Goal: Task Accomplishment & Management: Use online tool/utility

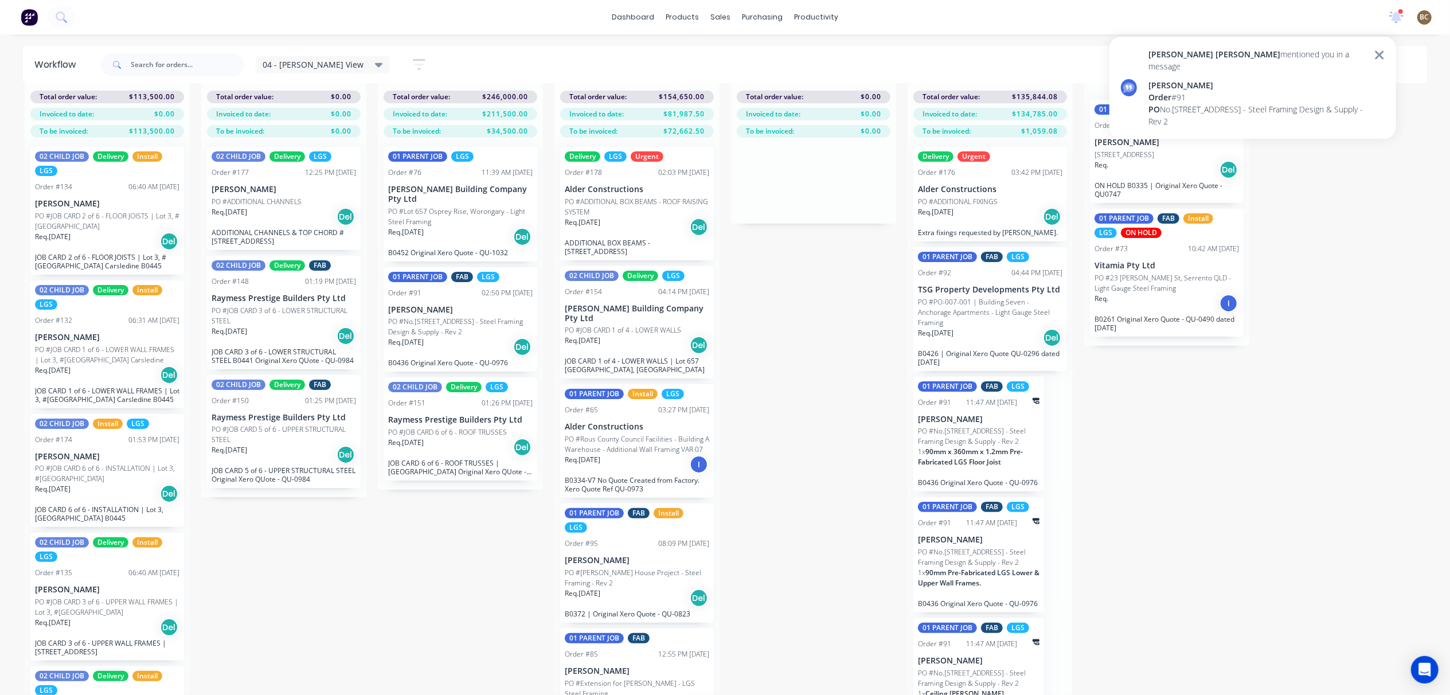
scroll to position [295, 0]
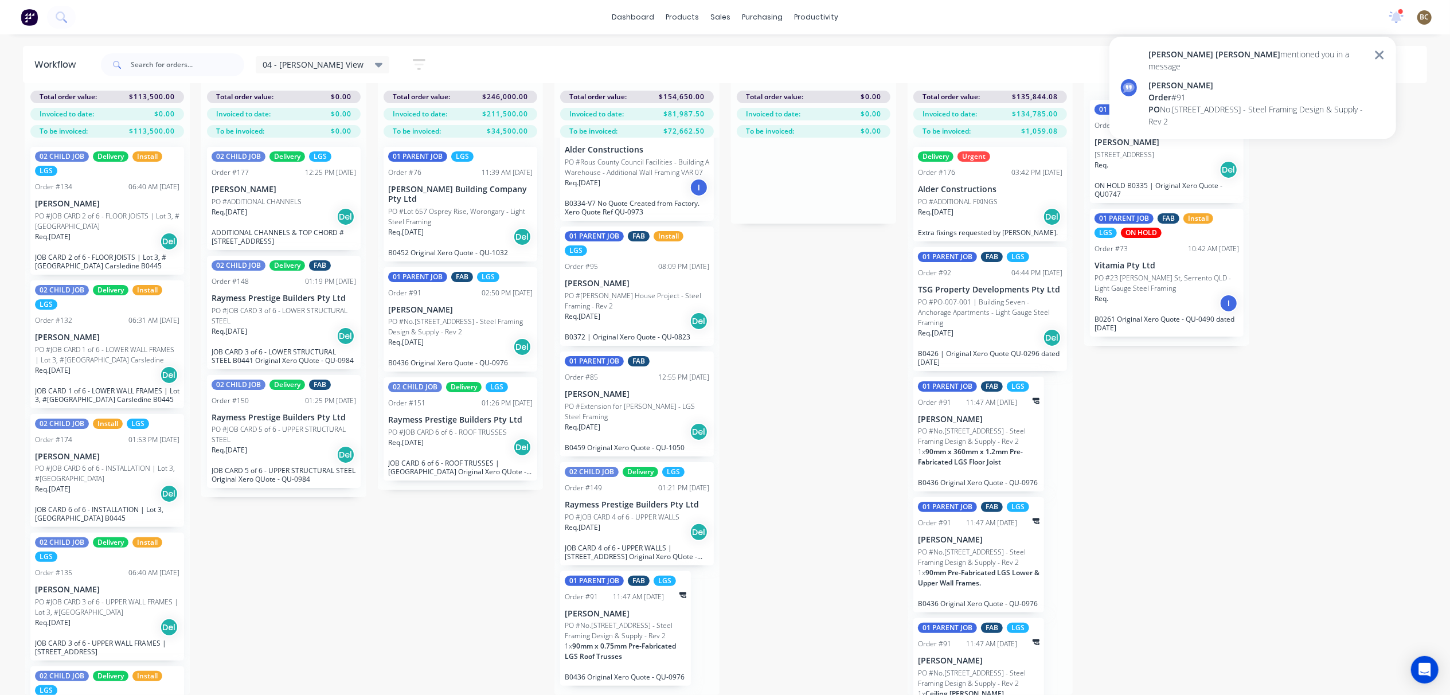
click at [1268, 108] on div "[STREET_ADDRESS] - Steel Framing Design & Supply - Rev 2" at bounding box center [1257, 115] width 219 height 24
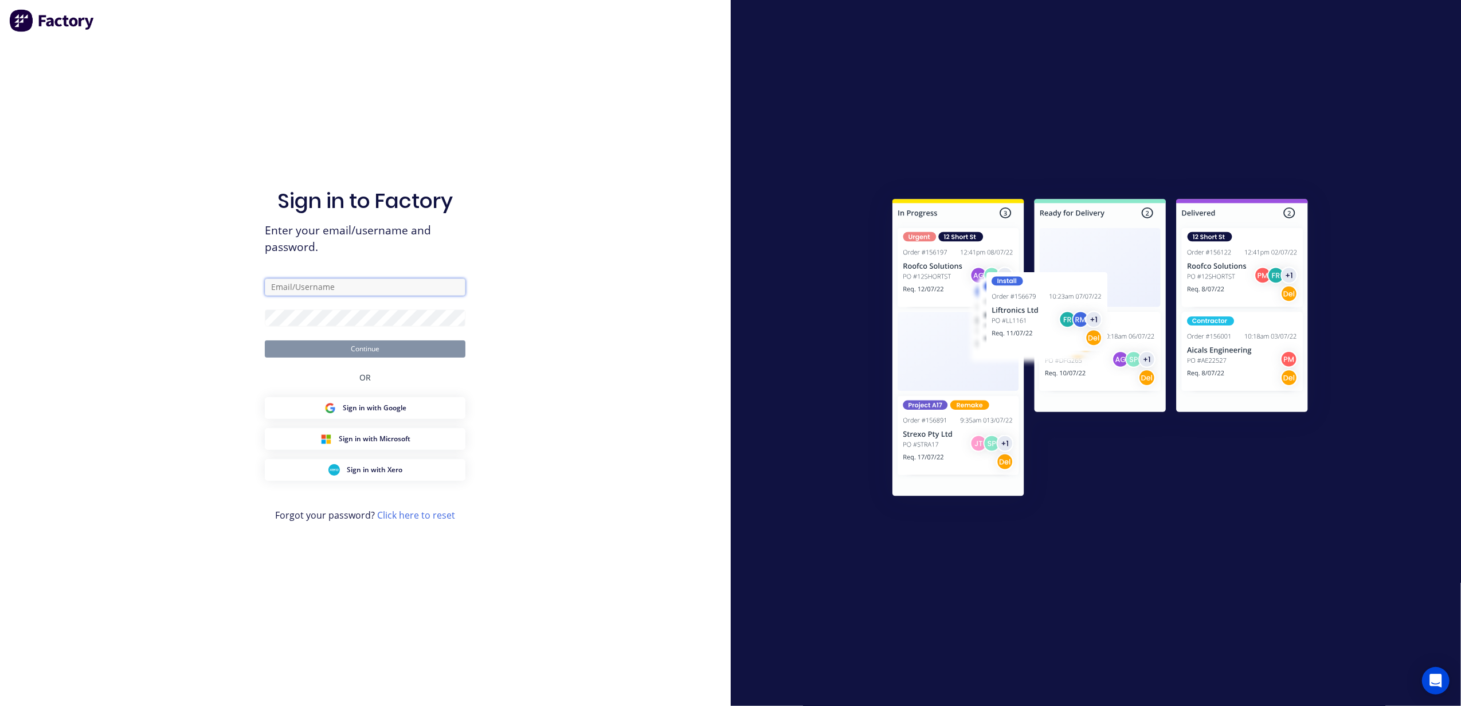
type input "[PERSON_NAME][EMAIL_ADDRESS][DOMAIN_NAME]"
click at [406, 347] on button "Continue" at bounding box center [365, 349] width 201 height 17
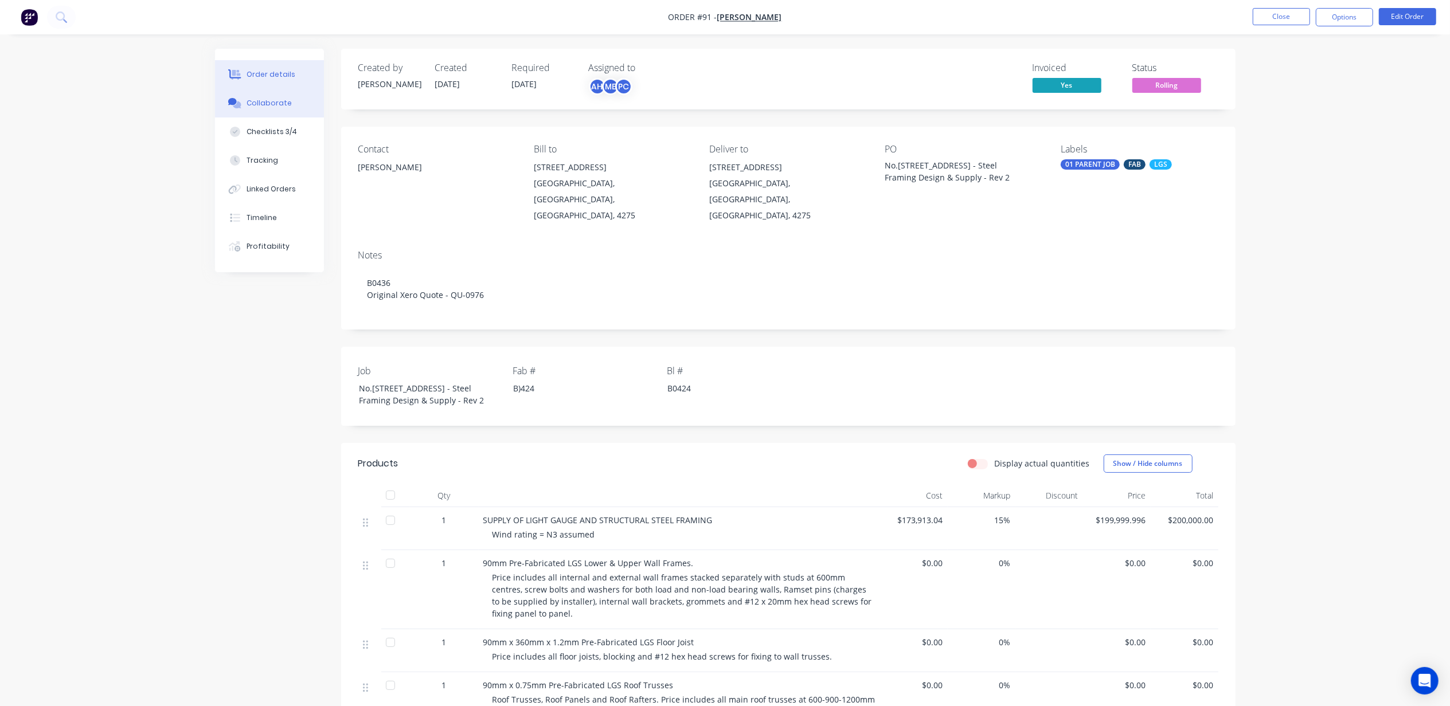
click at [260, 104] on div "Collaborate" at bounding box center [269, 103] width 45 height 10
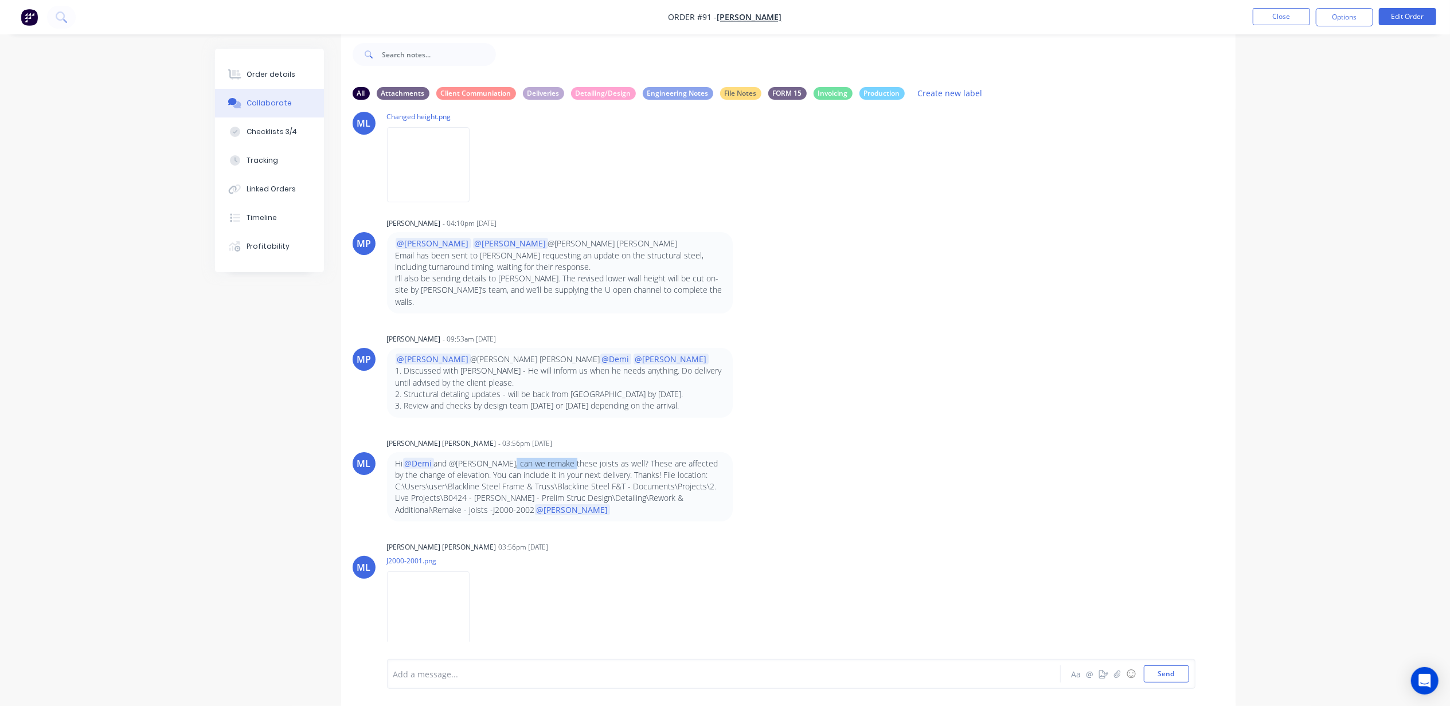
scroll to position [8952, 0]
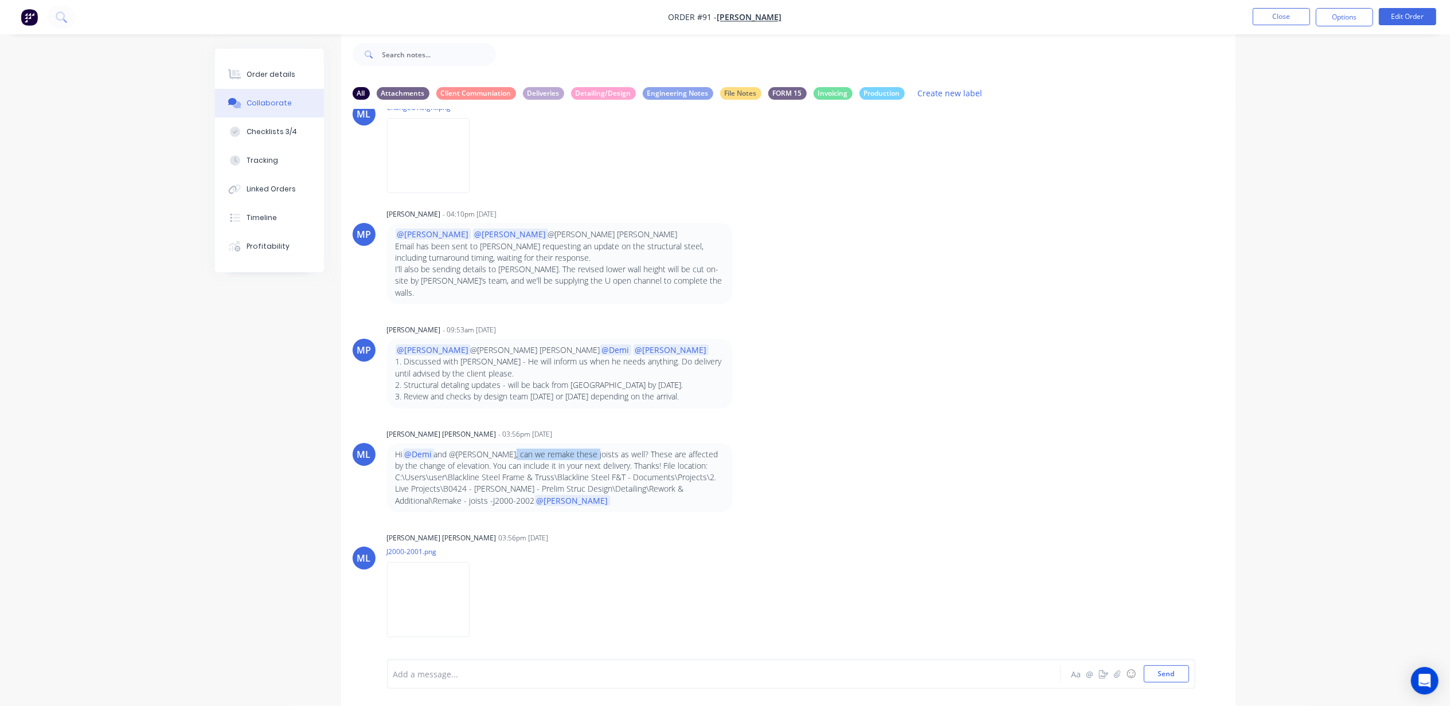
drag, startPoint x: 502, startPoint y: 456, endPoint x: 585, endPoint y: 454, distance: 82.6
click at [585, 454] on p "Hi @Demi and @[PERSON_NAME], can we remake these joists as well? These are affe…" at bounding box center [560, 478] width 329 height 58
drag, startPoint x: 585, startPoint y: 454, endPoint x: 624, endPoint y: 455, distance: 39.6
click at [624, 455] on p "Hi @Demi and @[PERSON_NAME], can we remake these joists as well? These are affe…" at bounding box center [560, 478] width 329 height 58
drag, startPoint x: 685, startPoint y: 459, endPoint x: 691, endPoint y: 456, distance: 7.3
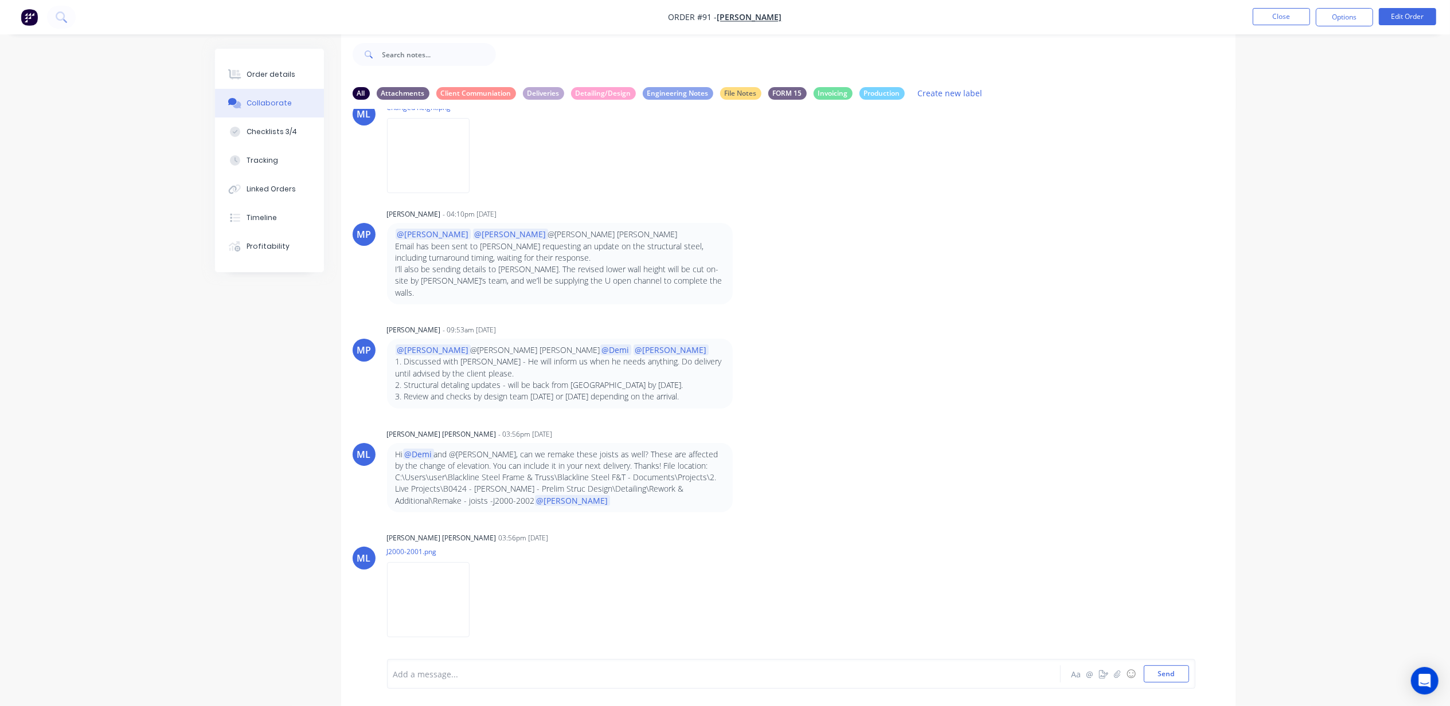
click at [691, 456] on p "Hi @Demi and @[PERSON_NAME], can we remake these joists as well? These are affe…" at bounding box center [560, 478] width 329 height 58
click at [438, 475] on p "Hi @Demi and @[PERSON_NAME], can we remake these joists as well? These are affe…" at bounding box center [560, 478] width 329 height 58
drag, startPoint x: 453, startPoint y: 470, endPoint x: 539, endPoint y: 471, distance: 86.0
click at [539, 471] on p "Hi @Demi and @[PERSON_NAME], can we remake these joists as well? These are affe…" at bounding box center [560, 478] width 329 height 58
drag, startPoint x: 539, startPoint y: 471, endPoint x: 775, endPoint y: 508, distance: 239.1
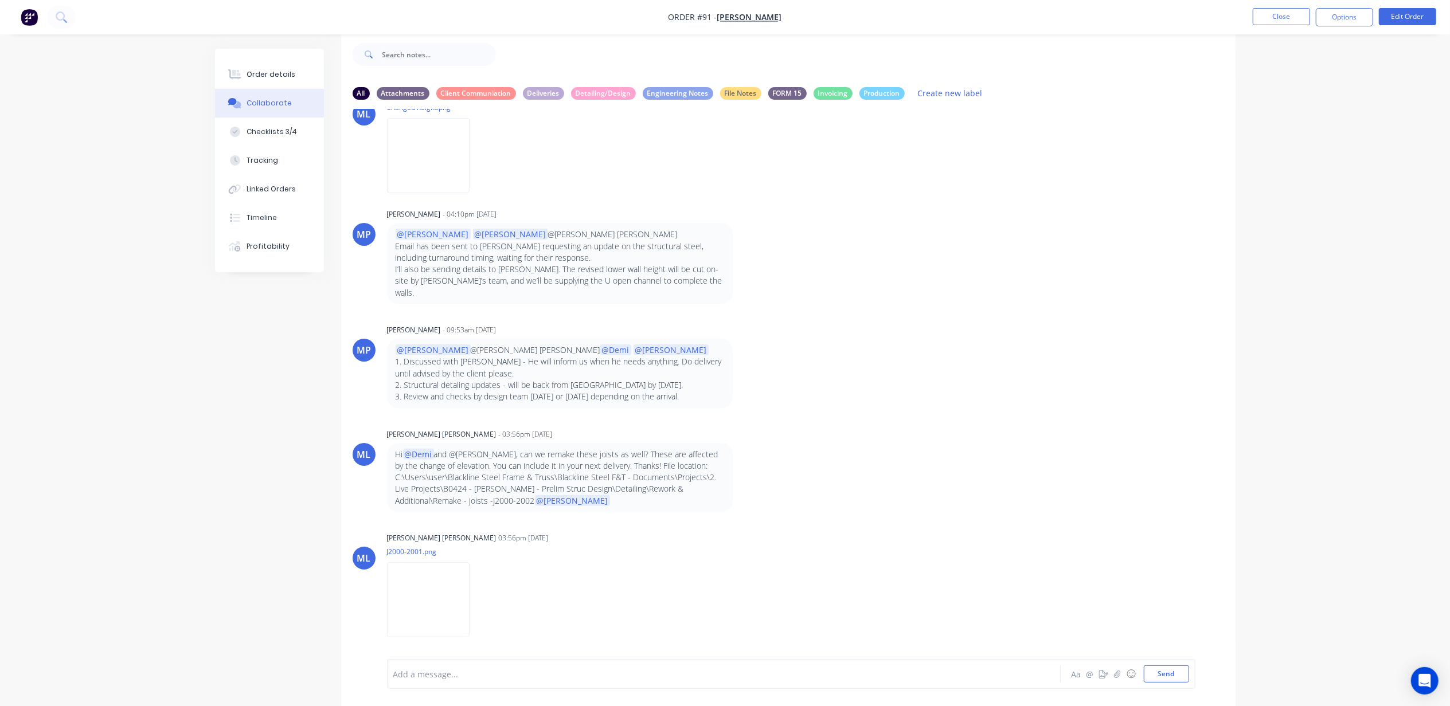
click at [775, 508] on div "ML [PERSON_NAME] [PERSON_NAME] - 03:56pm [DATE] Hi @[PERSON_NAME] and @[PERSON_…" at bounding box center [788, 469] width 894 height 87
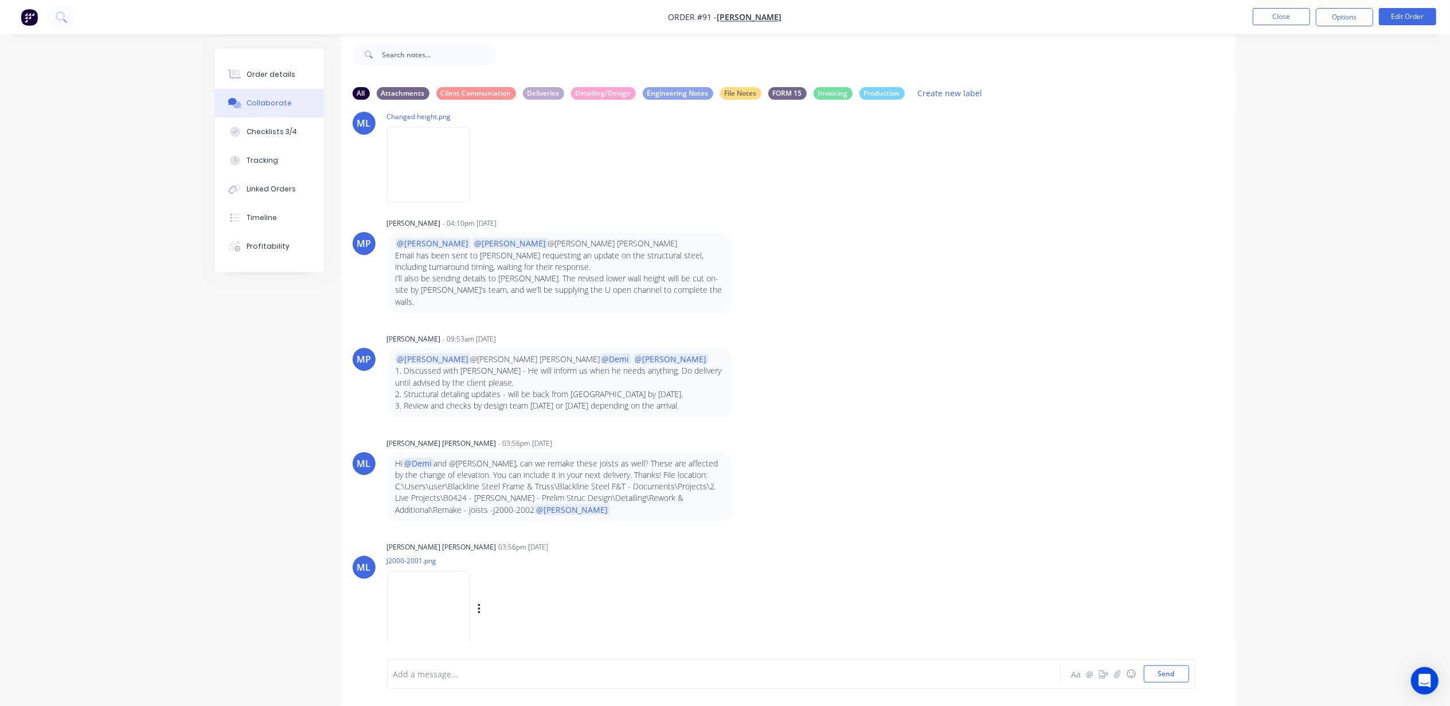
scroll to position [9034, 0]
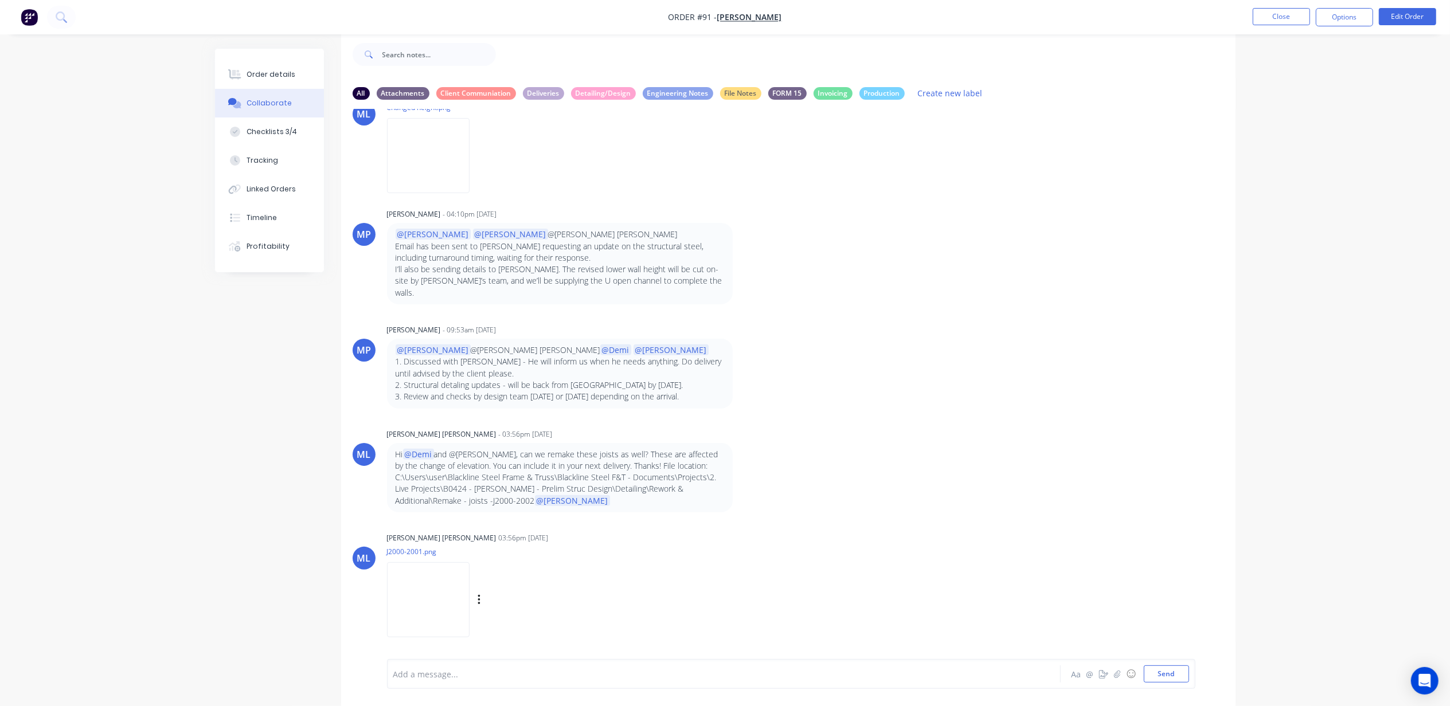
click at [470, 587] on img at bounding box center [428, 599] width 83 height 75
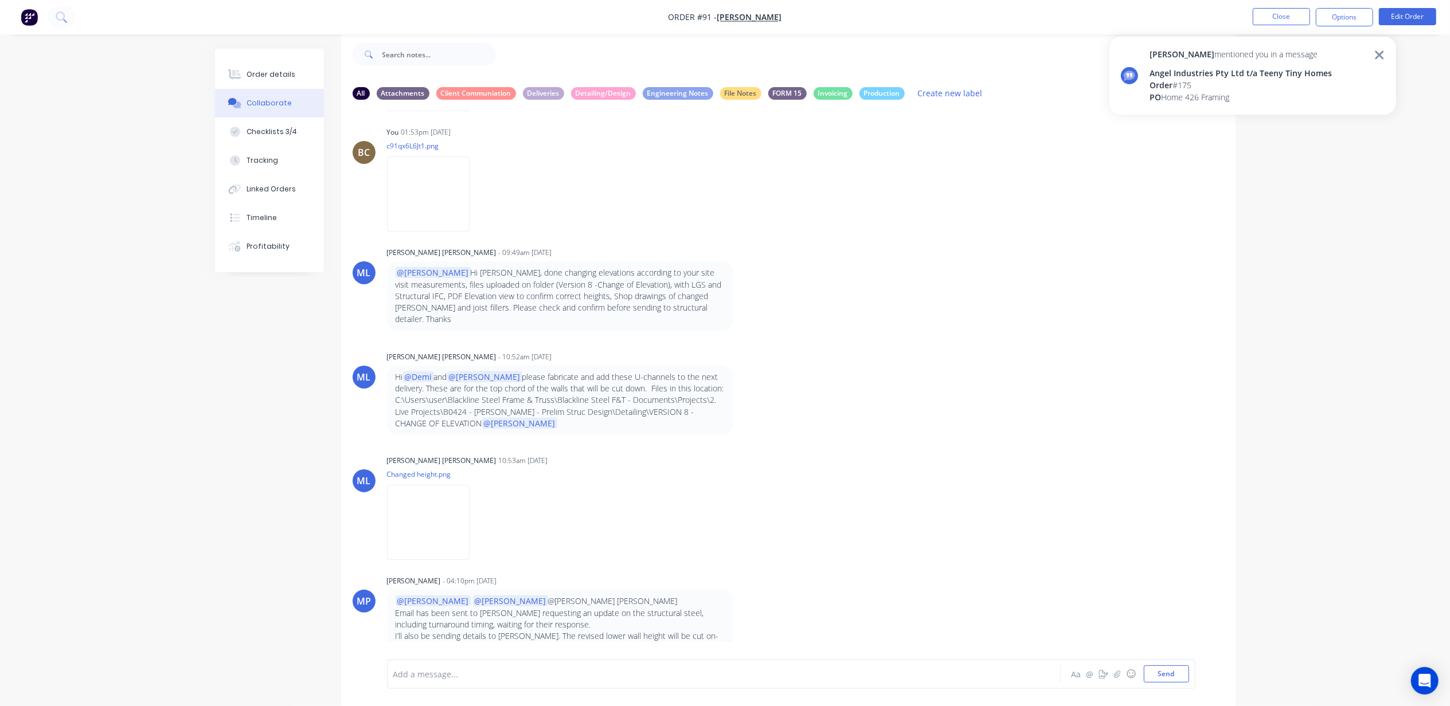
scroll to position [9401, 0]
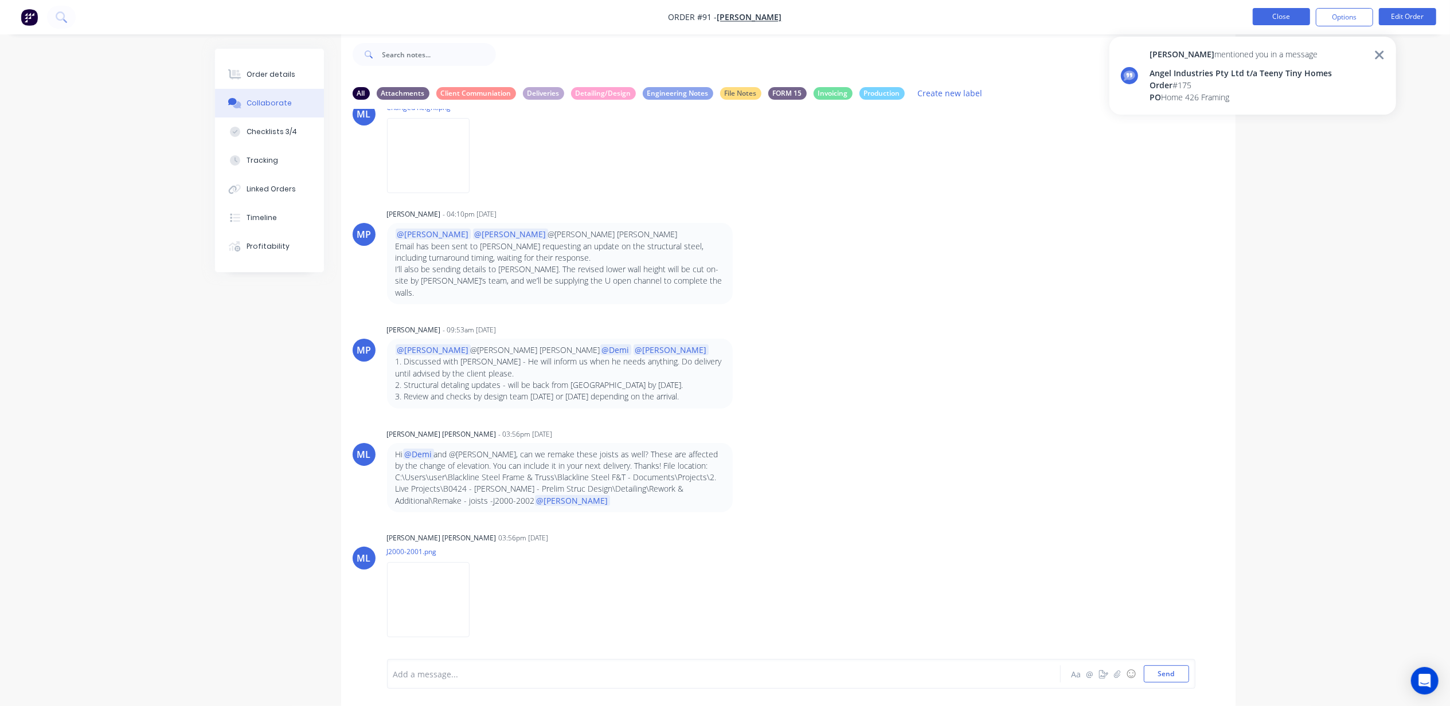
click at [1278, 15] on button "Close" at bounding box center [1281, 16] width 57 height 17
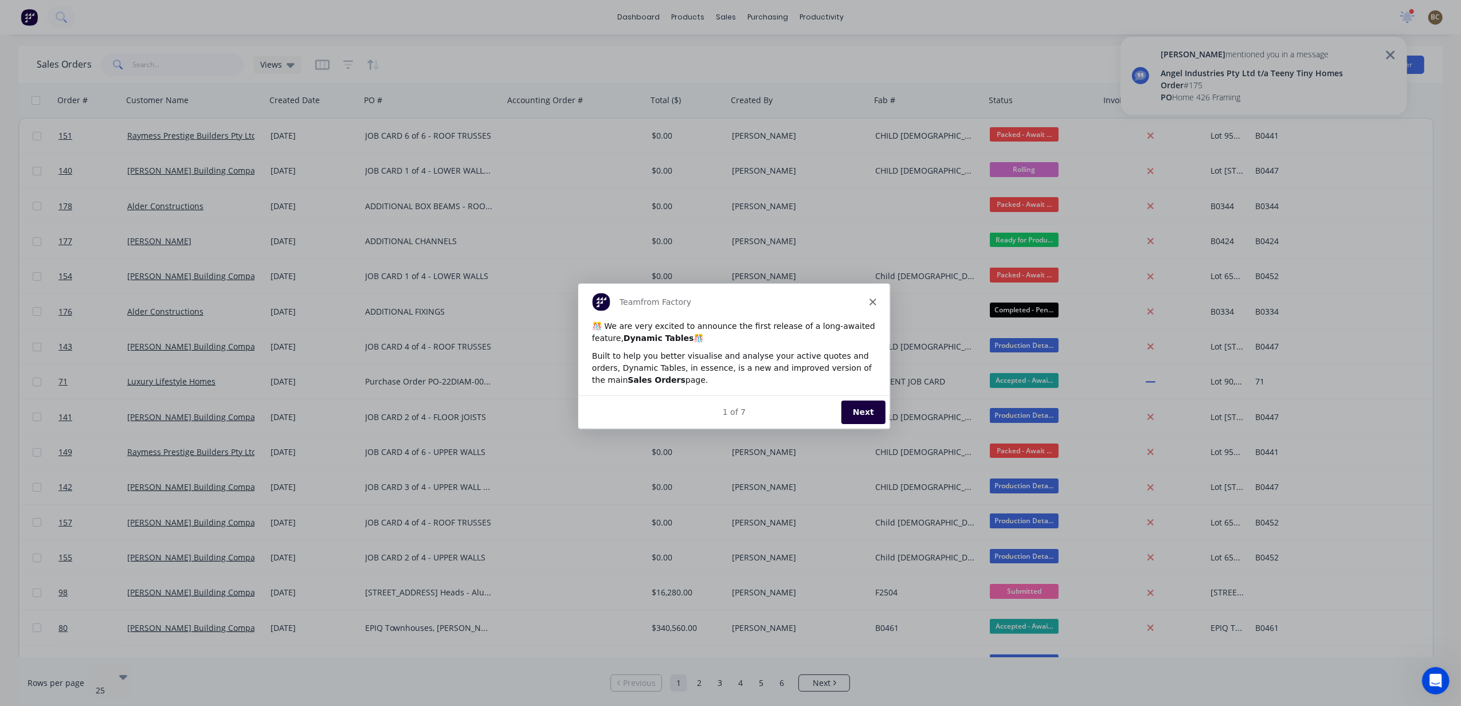
click at [826, 73] on div "Product tour overlay" at bounding box center [730, 353] width 1461 height 706
click at [866, 407] on button "Next" at bounding box center [862, 412] width 44 height 24
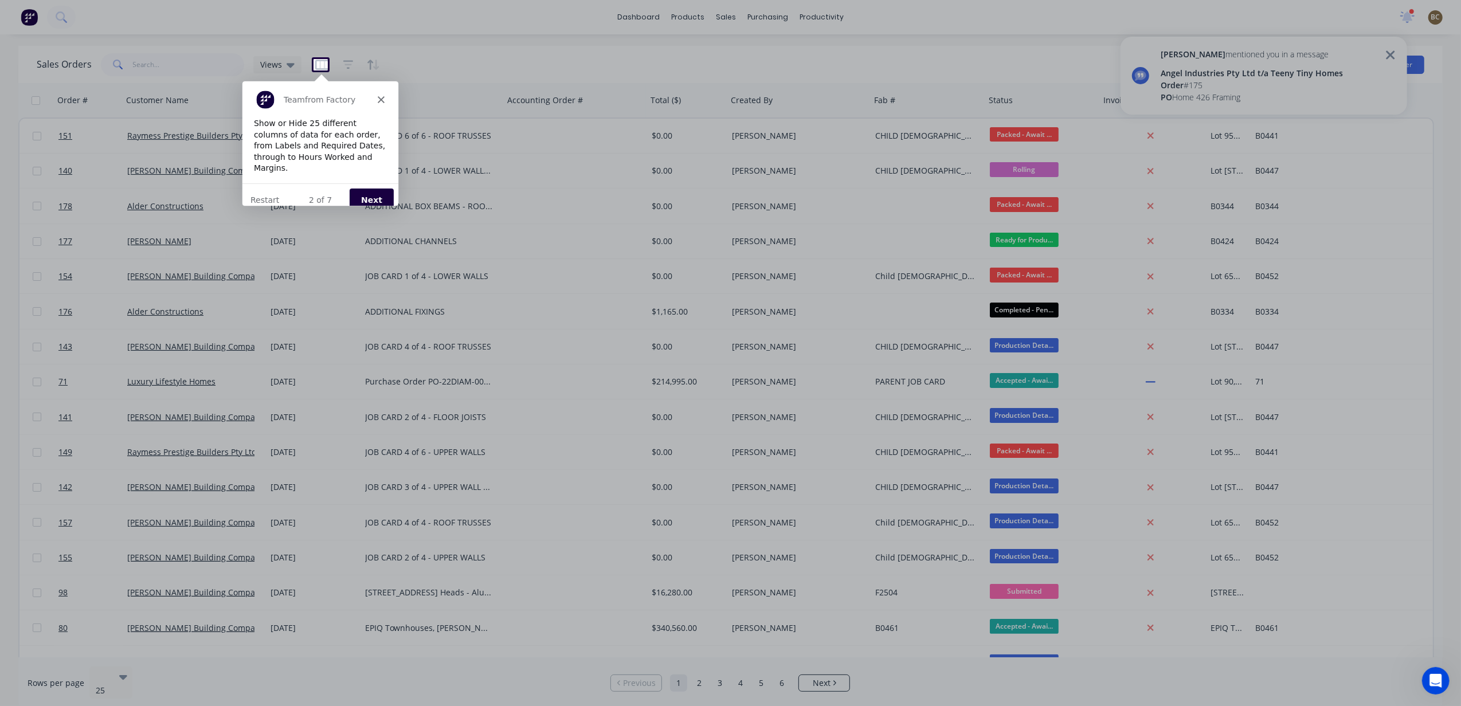
click at [374, 97] on div "Team from Factory" at bounding box center [319, 98] width 156 height 37
click at [378, 96] on polygon "Close" at bounding box center [380, 98] width 7 height 7
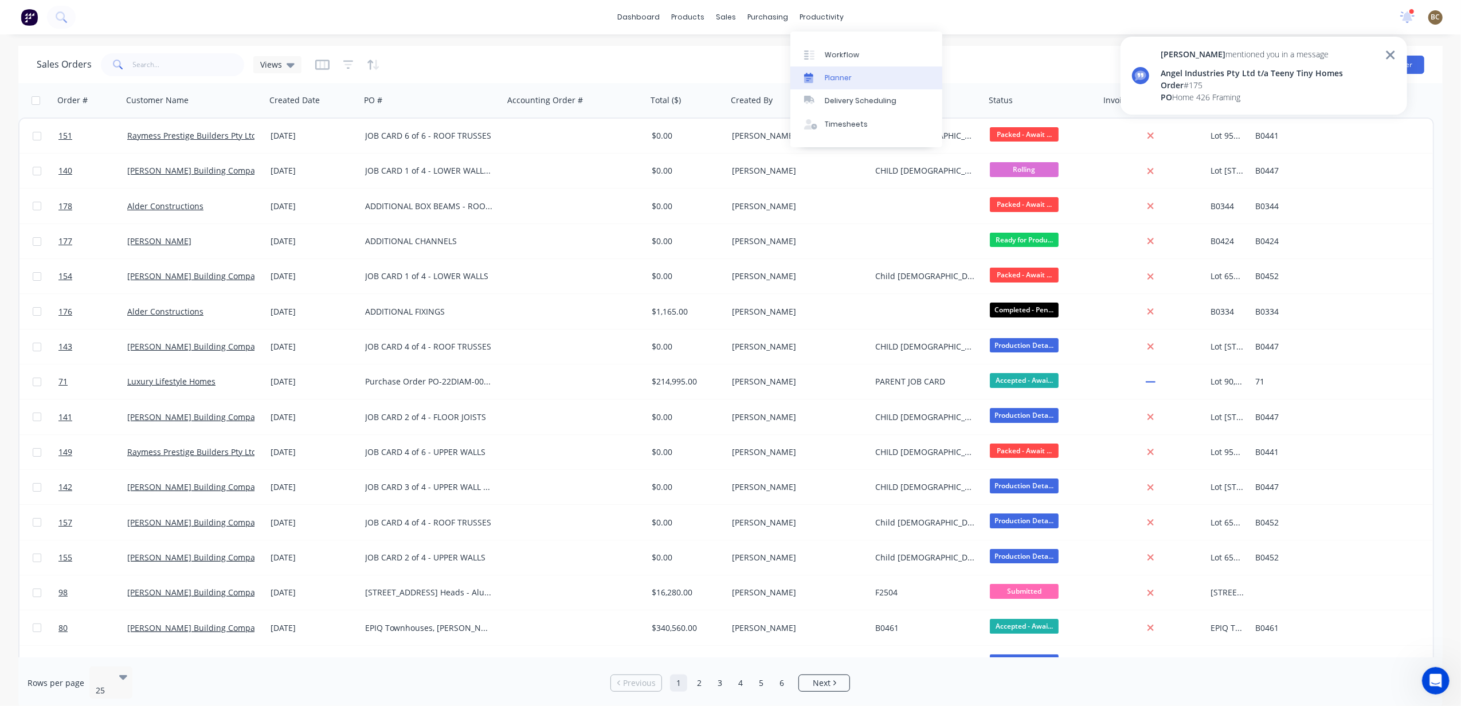
click at [832, 79] on div "Planner" at bounding box center [838, 78] width 27 height 10
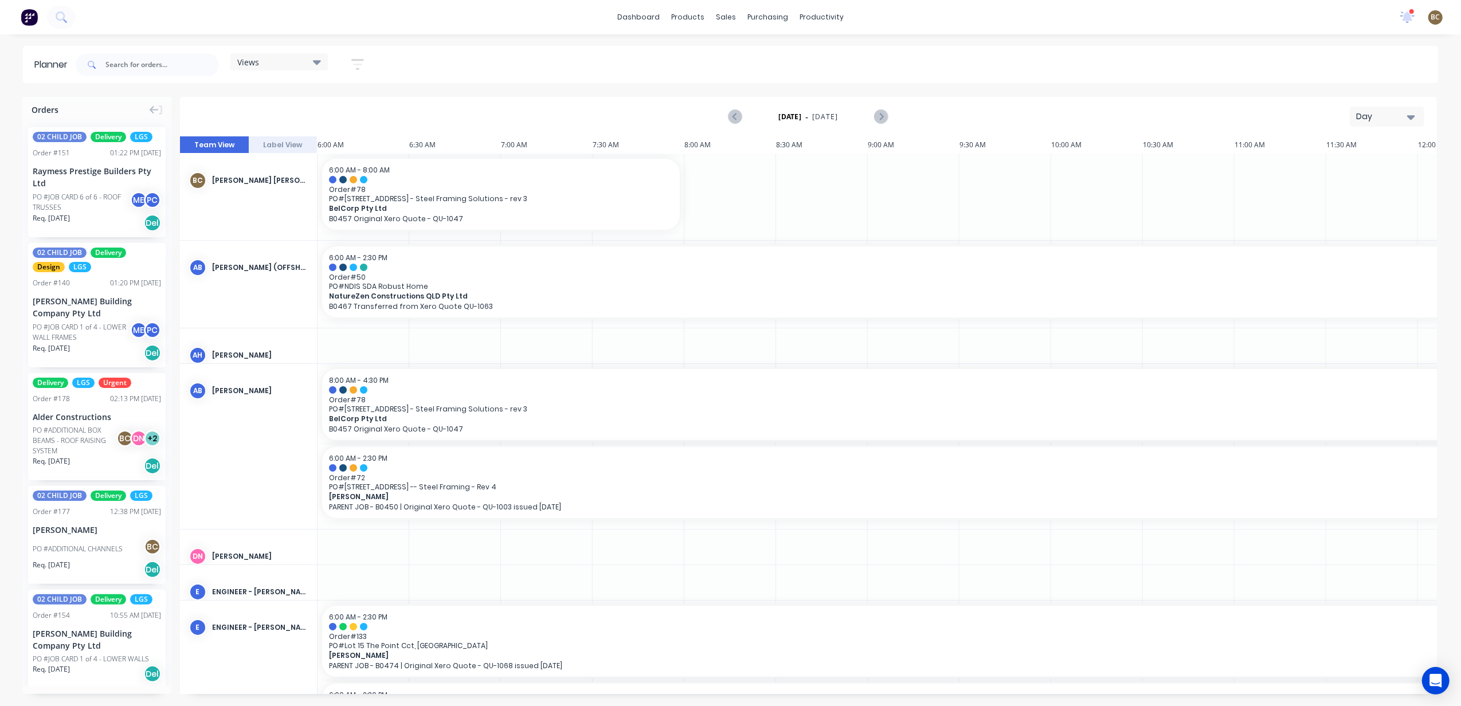
scroll to position [0, 367]
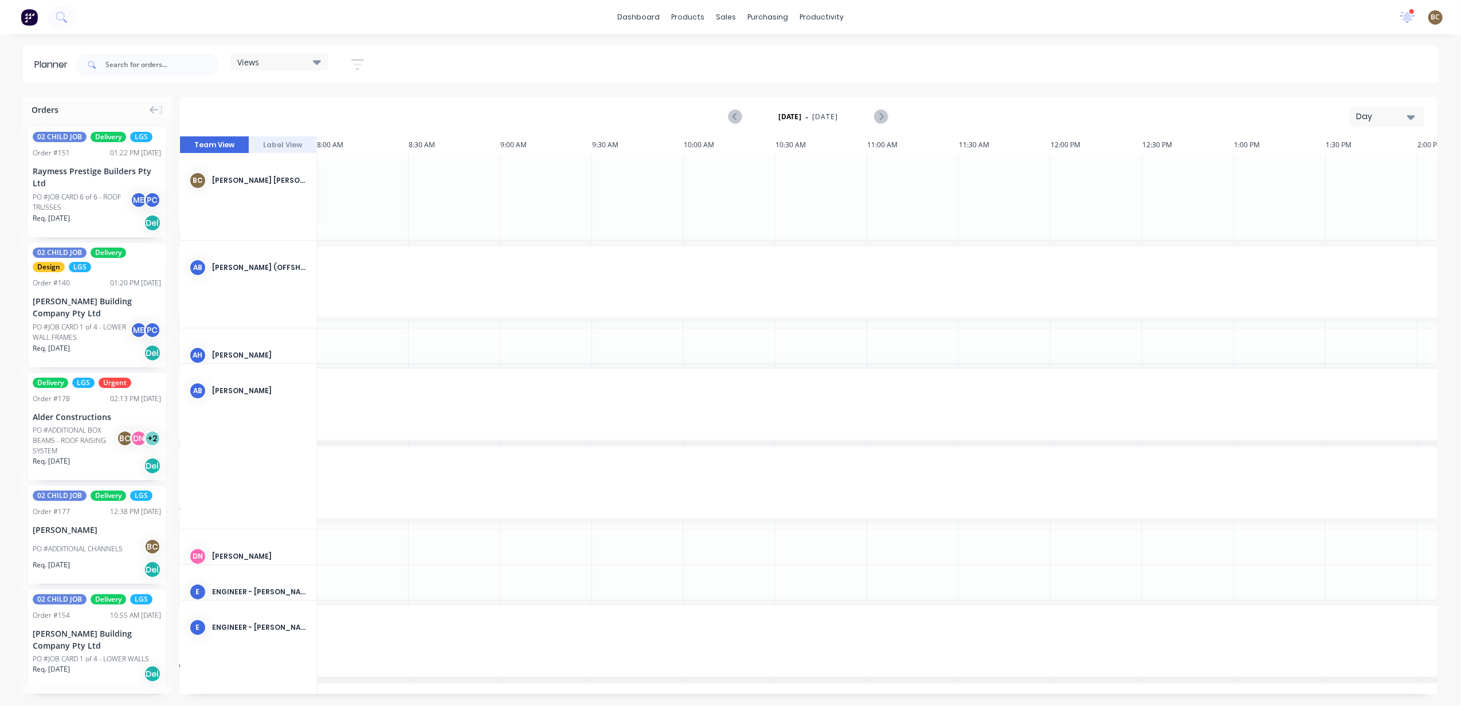
click at [301, 61] on div "Views" at bounding box center [279, 62] width 84 height 10
click at [311, 235] on button "FACTORY PRODUCTION" at bounding box center [300, 238] width 122 height 13
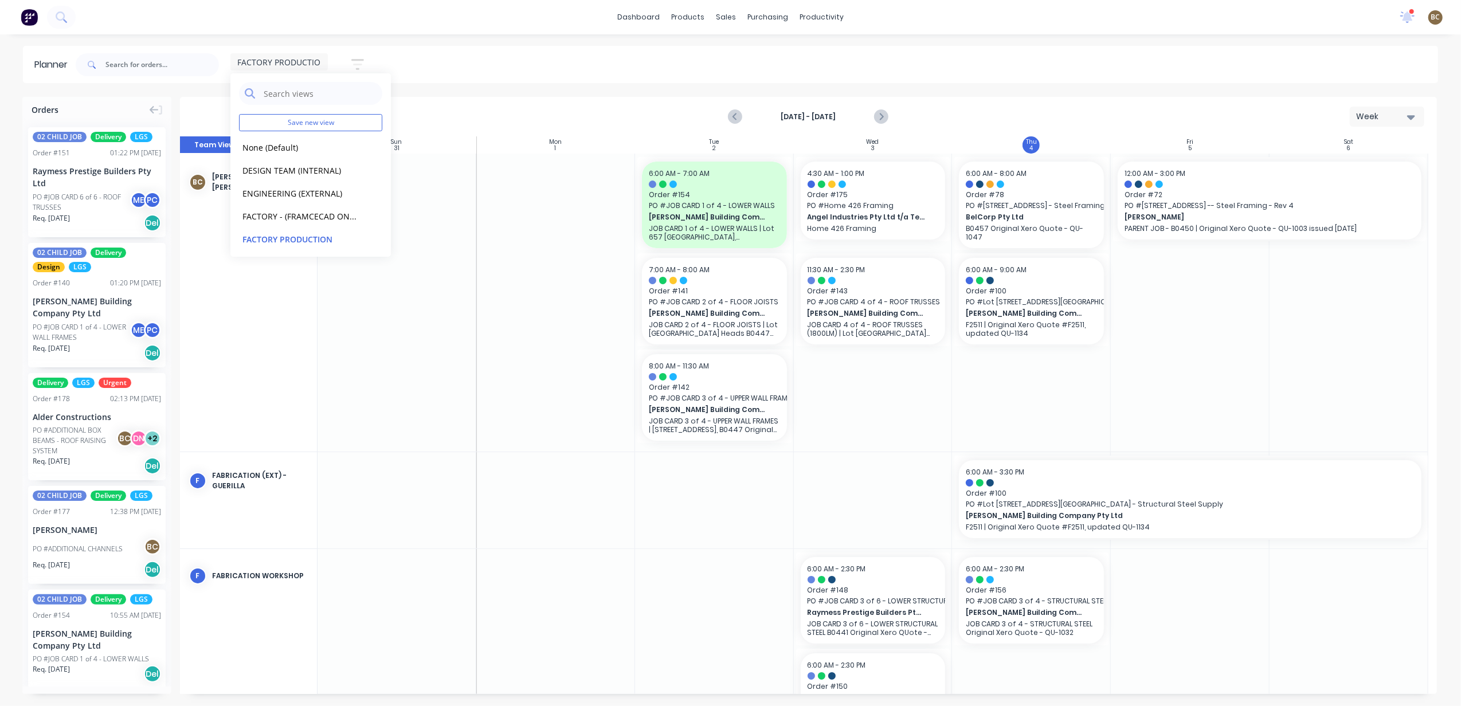
click at [648, 57] on div "FACTORY PRODUCTION Save new view None (Default) edit DESIGN TEAM (INTERNAL) edi…" at bounding box center [755, 65] width 1365 height 34
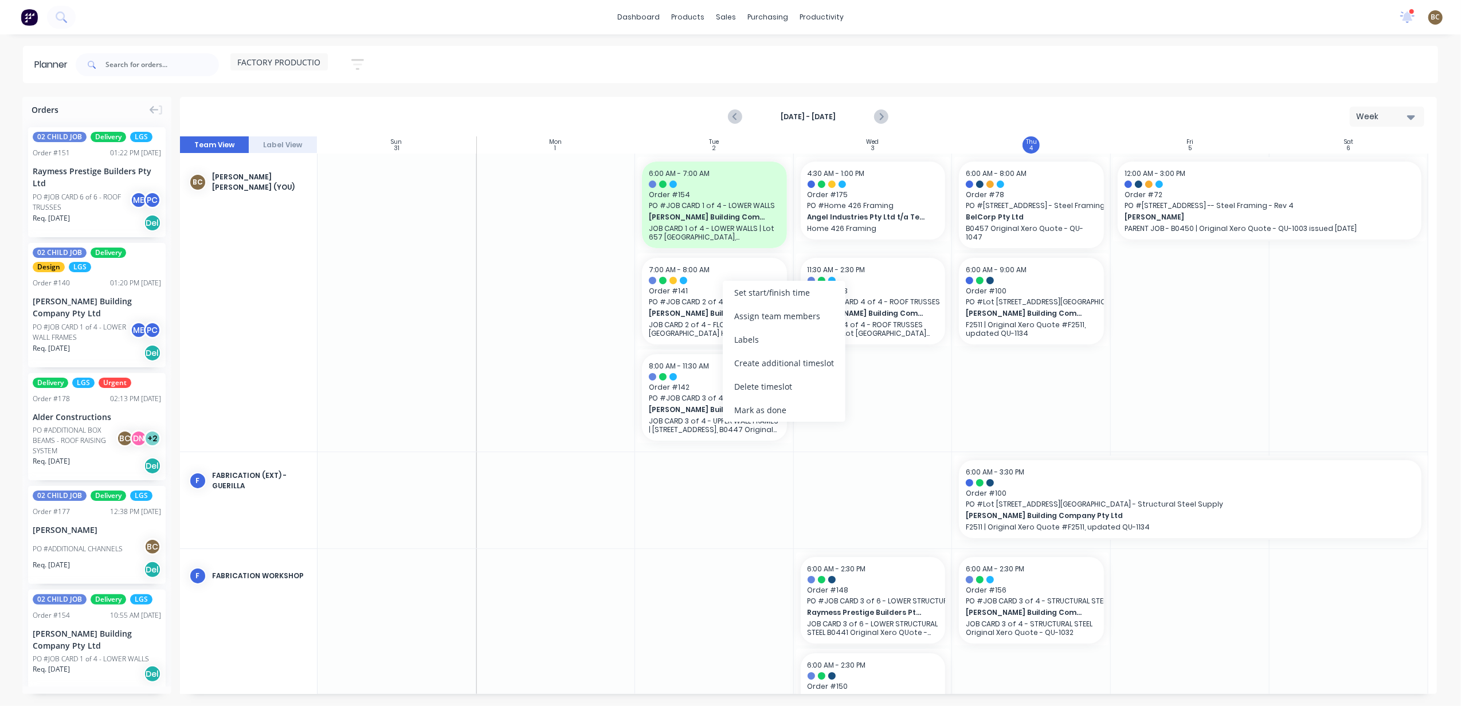
click at [794, 406] on div "Mark as done" at bounding box center [784, 410] width 123 height 24
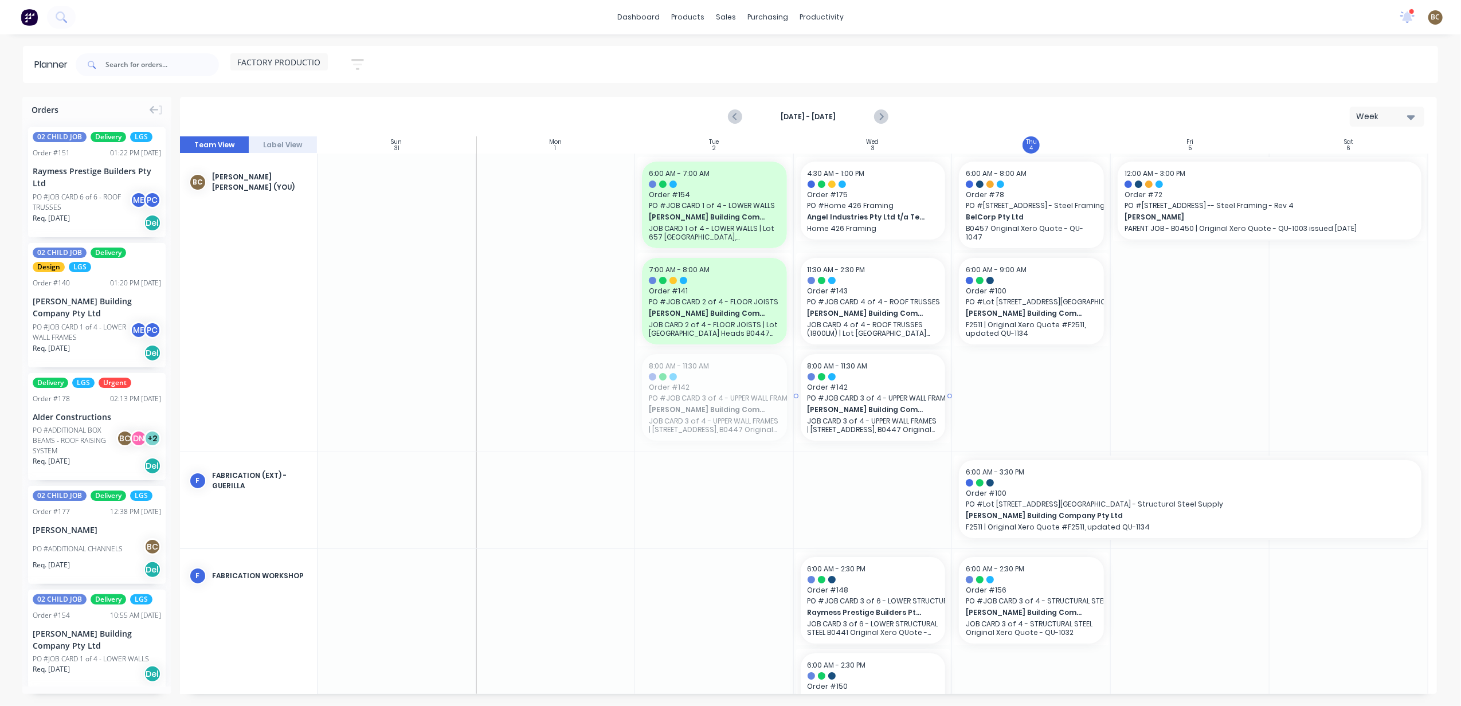
drag, startPoint x: 685, startPoint y: 388, endPoint x: 843, endPoint y: 218, distance: 232.0
drag, startPoint x: 869, startPoint y: 184, endPoint x: 846, endPoint y: 200, distance: 28.0
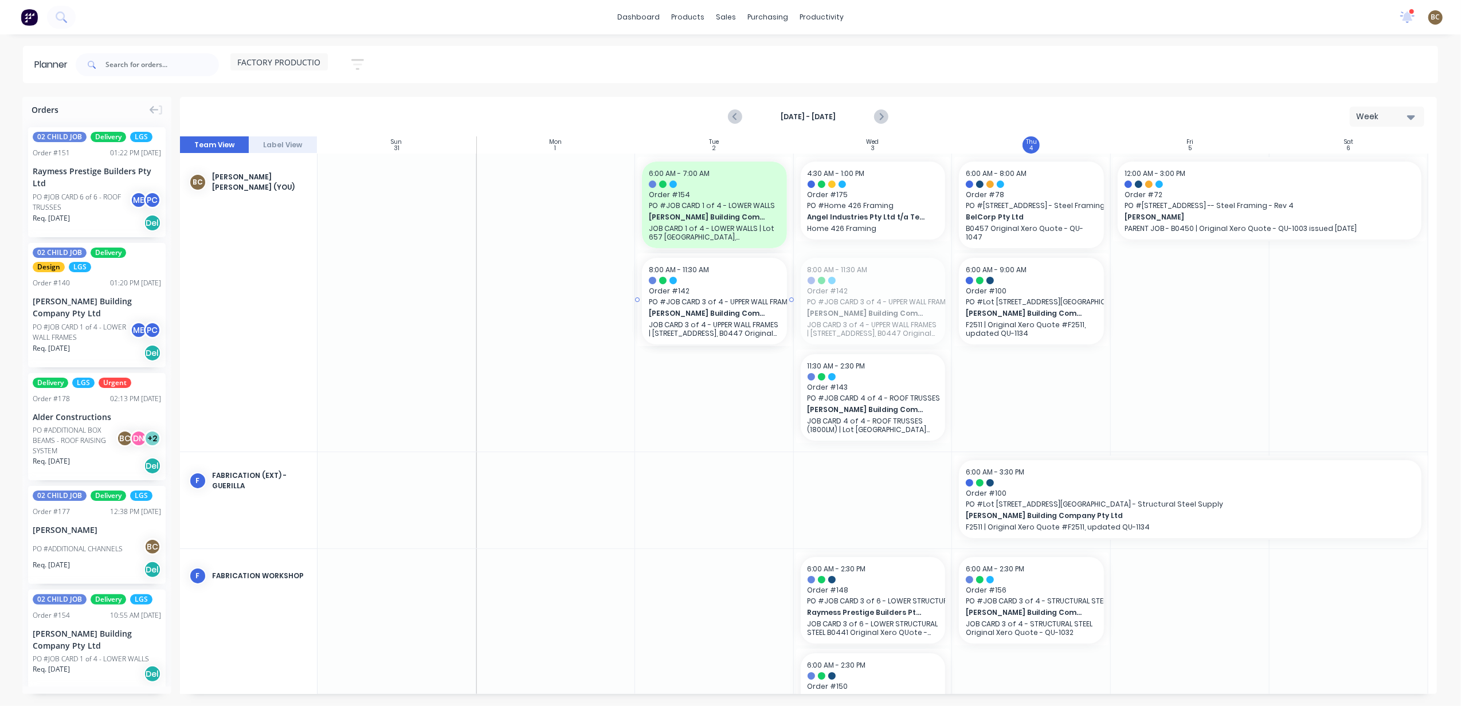
drag, startPoint x: 887, startPoint y: 306, endPoint x: 710, endPoint y: 381, distance: 193.2
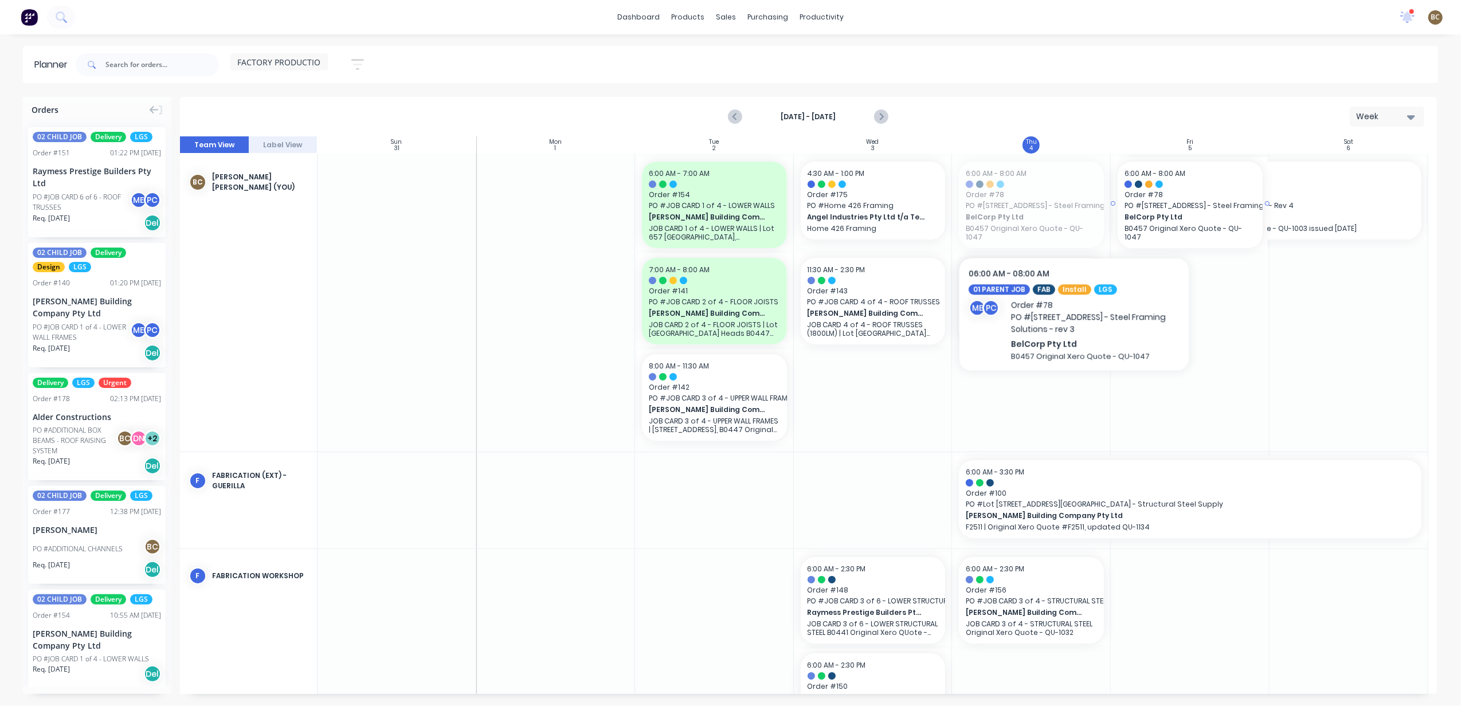
drag, startPoint x: 1039, startPoint y: 205, endPoint x: 1170, endPoint y: 227, distance: 132.0
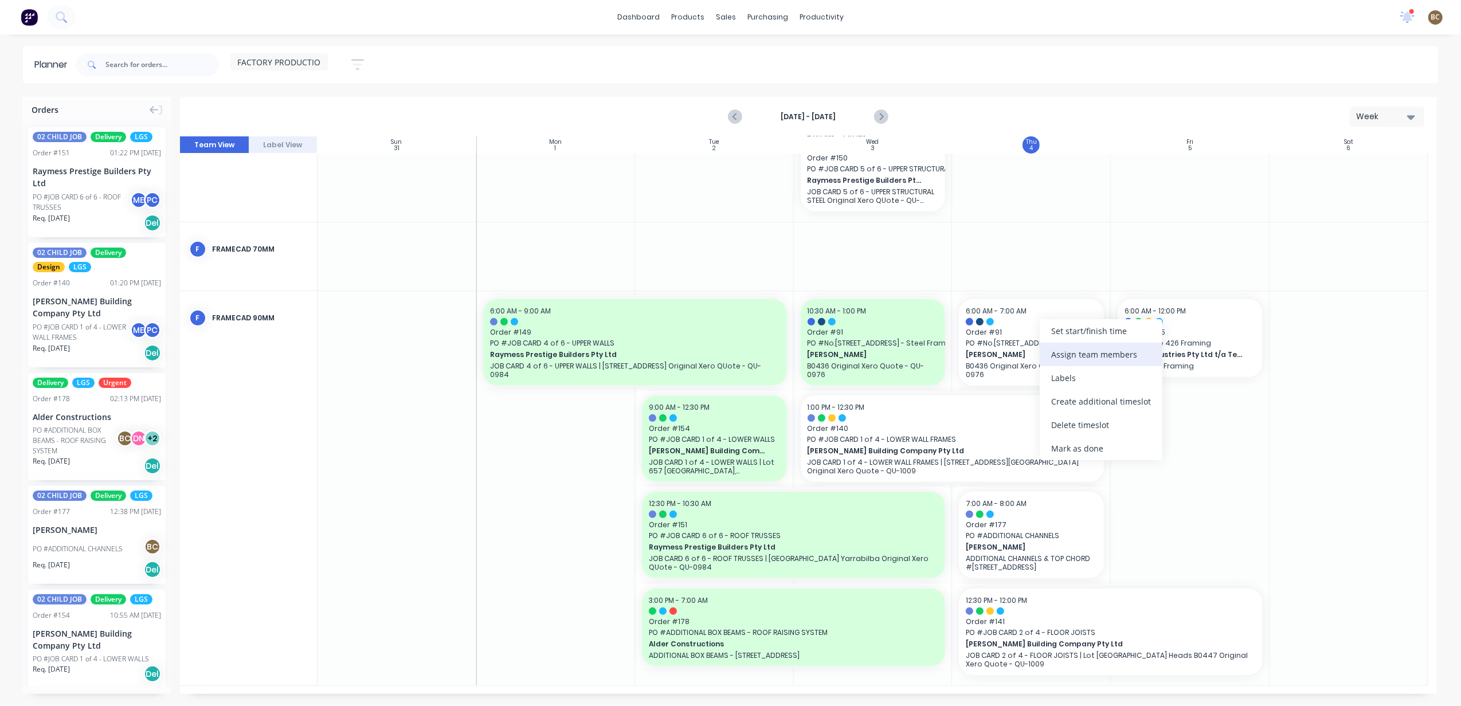
scroll to position [521, 0]
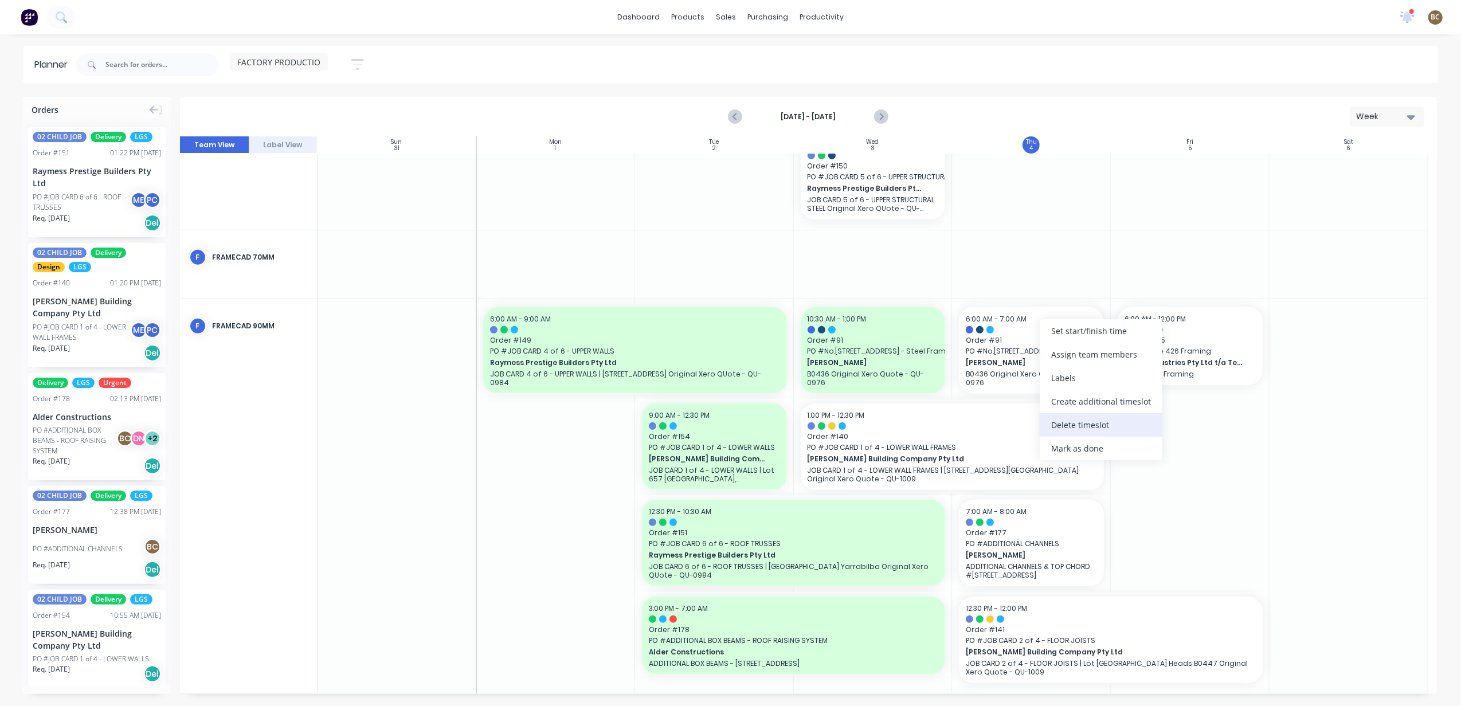
click at [1069, 416] on div "Delete timeslot" at bounding box center [1101, 425] width 123 height 24
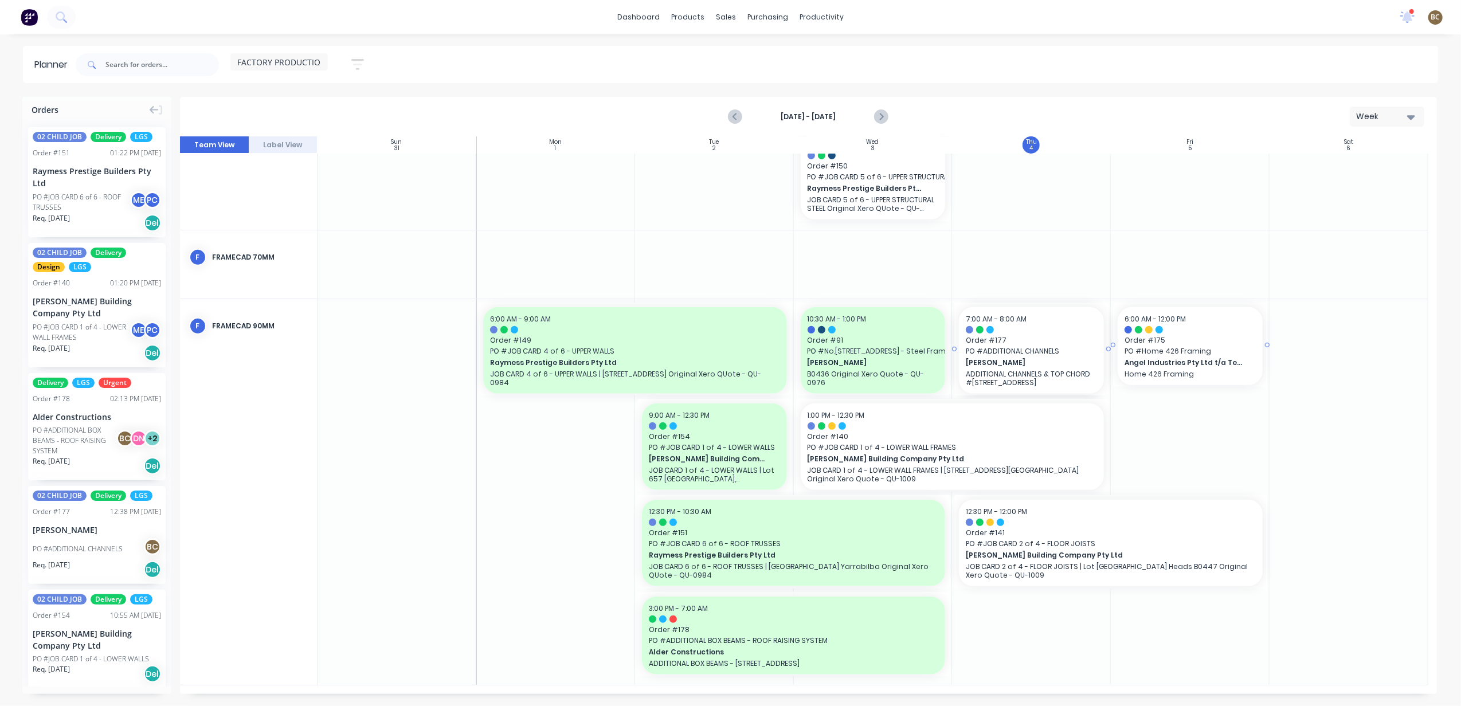
scroll to position [512, 0]
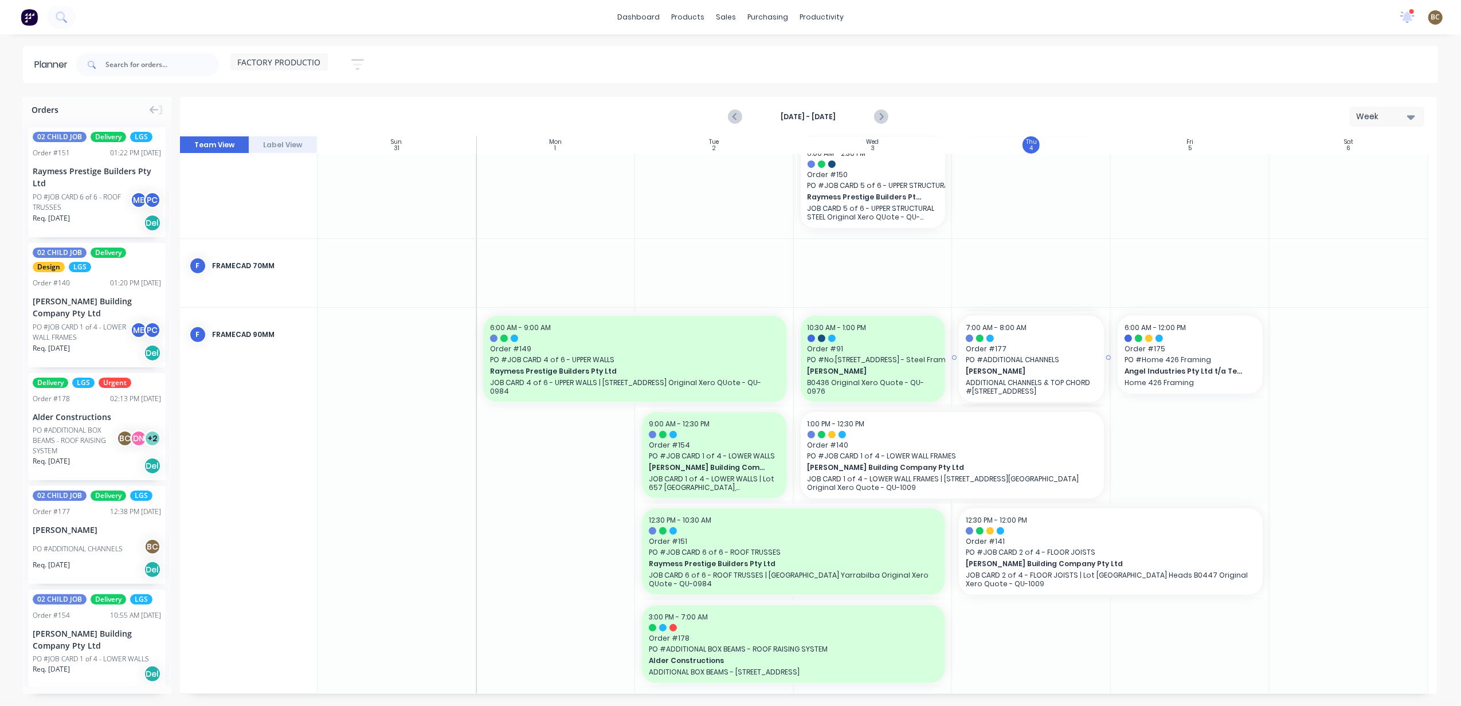
drag, startPoint x: 1025, startPoint y: 345, endPoint x: 1150, endPoint y: 354, distance: 125.3
drag, startPoint x: 1029, startPoint y: 349, endPoint x: 1020, endPoint y: 346, distance: 8.5
click at [1020, 346] on div at bounding box center [808, 415] width 1257 height 558
click at [1168, 435] on div at bounding box center [808, 415] width 1257 height 558
click at [1188, 535] on div at bounding box center [808, 415] width 1257 height 558
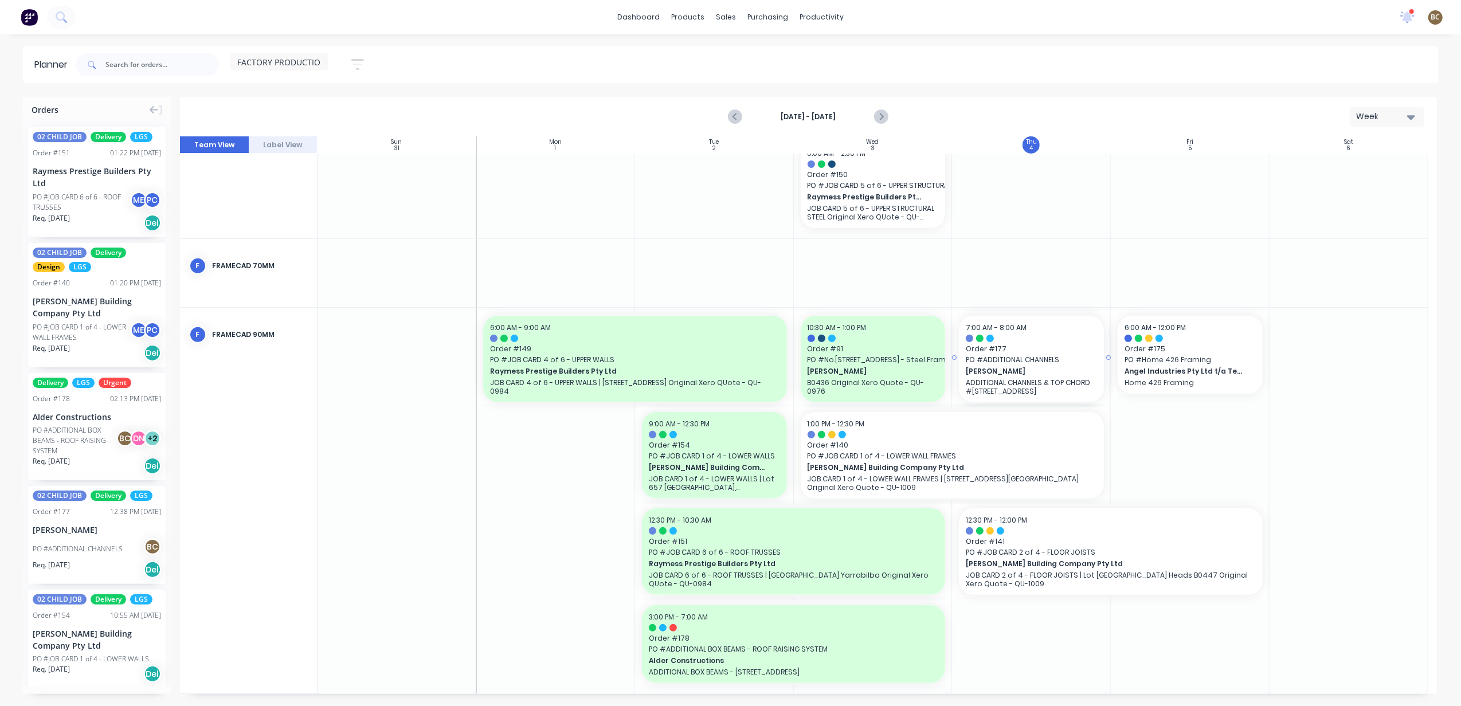
drag, startPoint x: 1001, startPoint y: 248, endPoint x: 1168, endPoint y: 224, distance: 169.1
click at [1168, 224] on div at bounding box center [808, 415] width 1257 height 558
click at [1166, 223] on div at bounding box center [808, 415] width 1257 height 558
drag, startPoint x: 1363, startPoint y: 350, endPoint x: 1356, endPoint y: 363, distance: 15.1
click at [1360, 360] on div at bounding box center [808, 415] width 1257 height 558
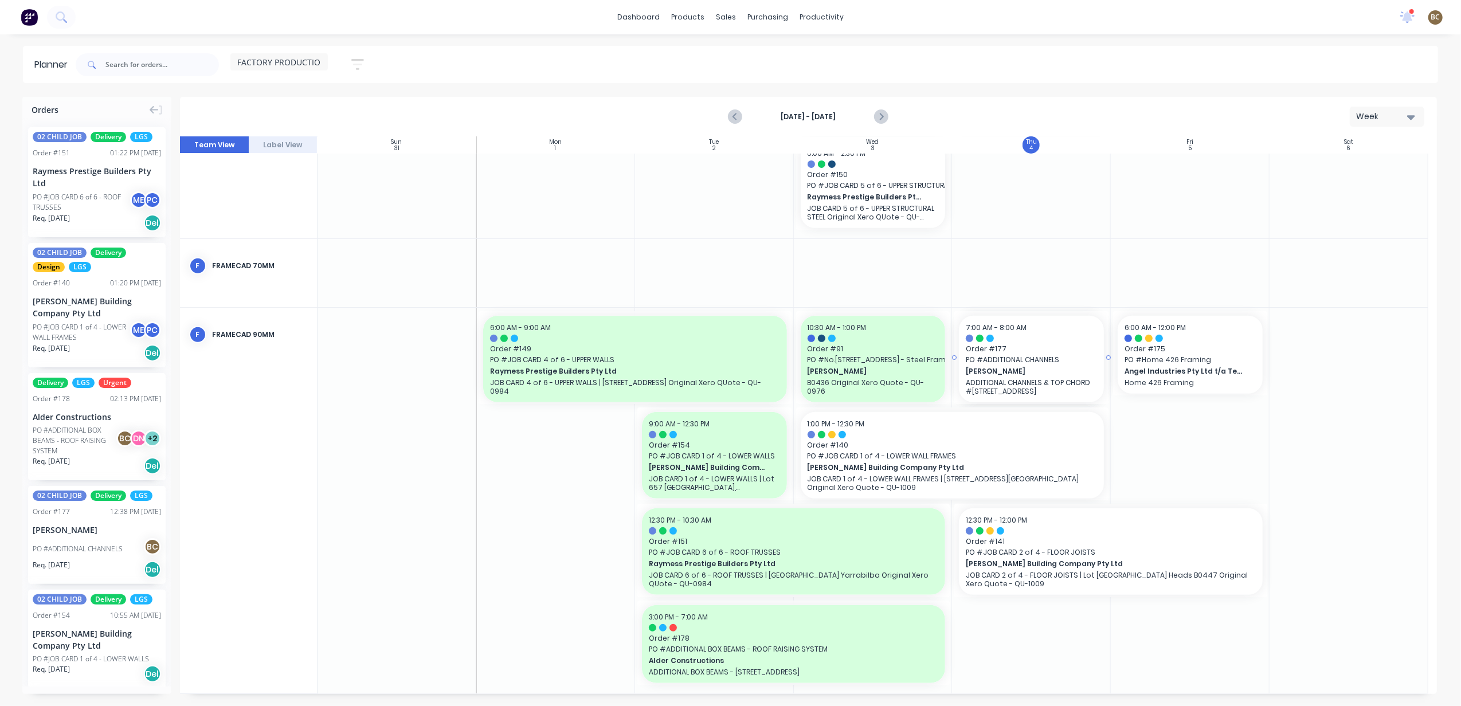
drag, startPoint x: 1340, startPoint y: 385, endPoint x: 1282, endPoint y: 405, distance: 61.1
click at [1324, 411] on div at bounding box center [808, 415] width 1257 height 558
